Goal: Information Seeking & Learning: Find specific fact

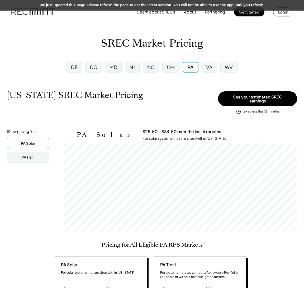
click at [102, 68] on div "DC" at bounding box center [94, 67] width 20 height 14
click at [116, 69] on div "MD" at bounding box center [114, 67] width 8 height 7
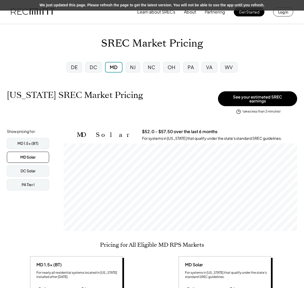
scroll to position [87, 234]
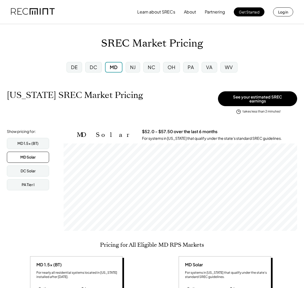
scroll to position [87, 234]
click at [109, 65] on div "MD" at bounding box center [113, 67] width 17 height 11
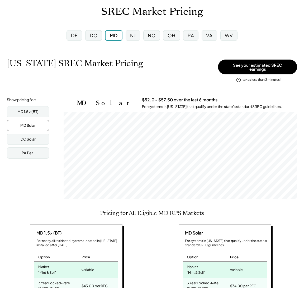
scroll to position [34, 0]
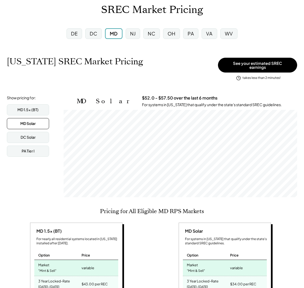
click at [38, 113] on div "MD 1.5x (BT) MD Solar DC Solar PA Tier I" at bounding box center [33, 130] width 53 height 52
click at [32, 107] on div "MD 1.5x (BT)" at bounding box center [27, 109] width 21 height 5
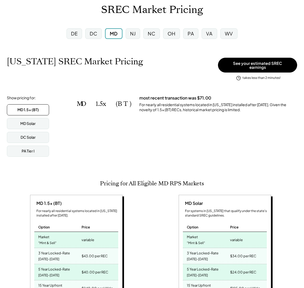
click at [277, 147] on div "MD 1.5x (BT) most recent transaction was $71.00 For nearly all residential syst…" at bounding box center [181, 132] width 234 height 74
click at [35, 108] on div "MD 1.5x (BT)" at bounding box center [27, 109] width 21 height 5
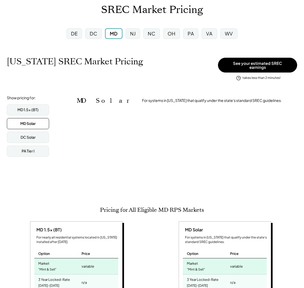
scroll to position [264302, 264302]
click at [25, 100] on div "Show pricing for: MD 1.5x (BT) MD Solar DC Solar PA Tier I" at bounding box center [33, 126] width 53 height 62
click at [25, 110] on div "MD 1.5x (BT)" at bounding box center [28, 109] width 42 height 11
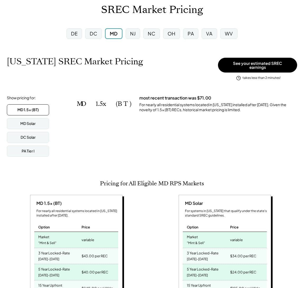
scroll to position [0, 0]
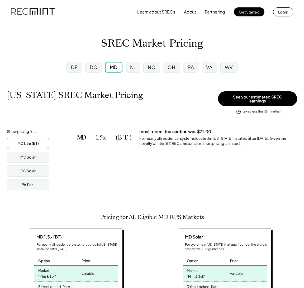
click at [133, 62] on div "NJ" at bounding box center [133, 67] width 15 height 11
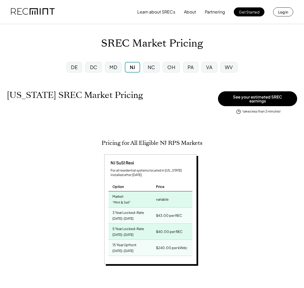
click at [114, 65] on div "MD" at bounding box center [114, 67] width 8 height 7
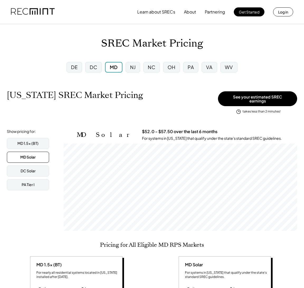
scroll to position [87, 234]
click at [16, 138] on div "MD 1.5x (BT)" at bounding box center [28, 143] width 42 height 11
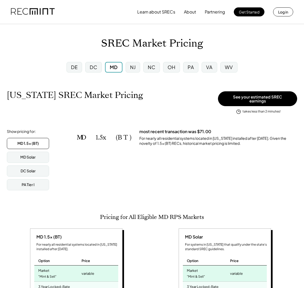
click at [214, 70] on div "VA" at bounding box center [209, 67] width 15 height 11
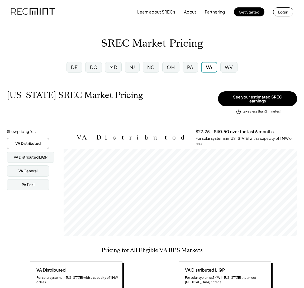
scroll to position [87, 234]
click at [93, 67] on div "DC" at bounding box center [93, 67] width 7 height 7
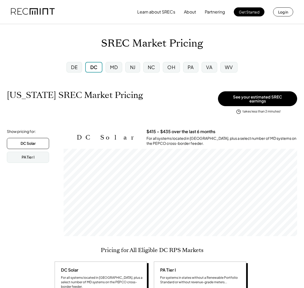
scroll to position [87, 234]
click at [115, 68] on div "MD" at bounding box center [114, 67] width 8 height 7
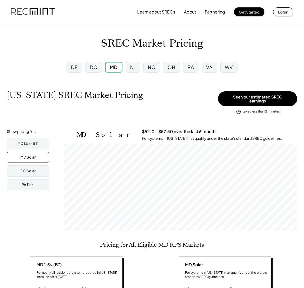
scroll to position [87, 234]
click at [31, 141] on div "MD 1.5x (BT)" at bounding box center [27, 143] width 21 height 5
